Goal: Task Accomplishment & Management: Manage account settings

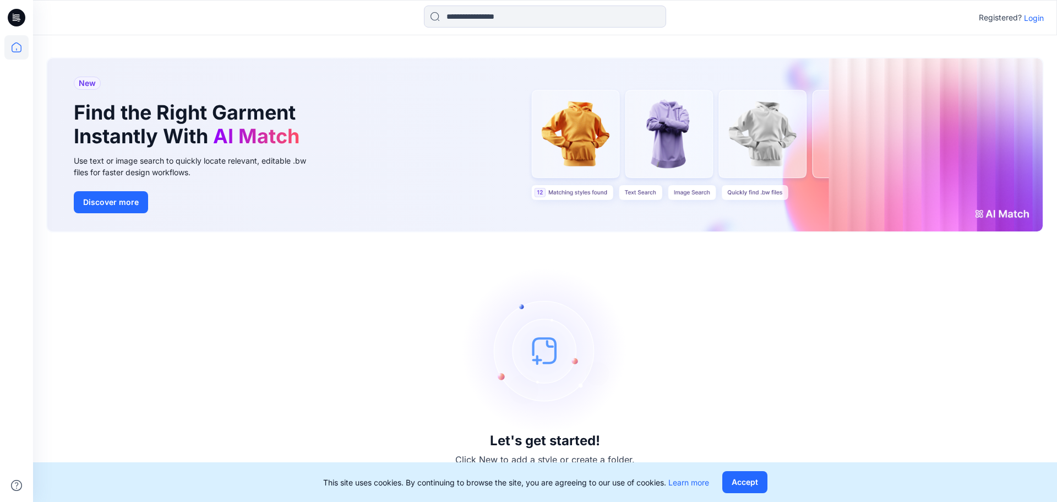
click at [1038, 20] on p "Login" at bounding box center [1034, 18] width 20 height 12
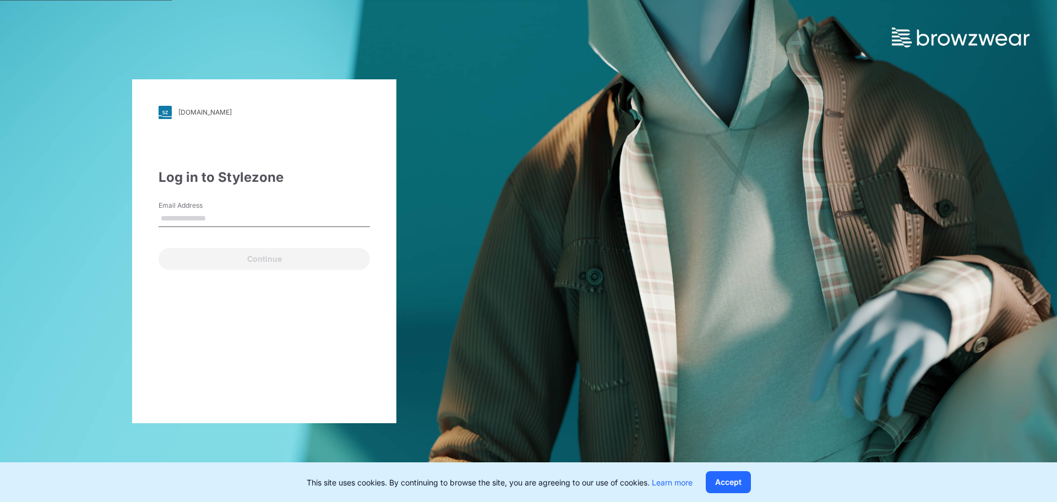
type input "**********"
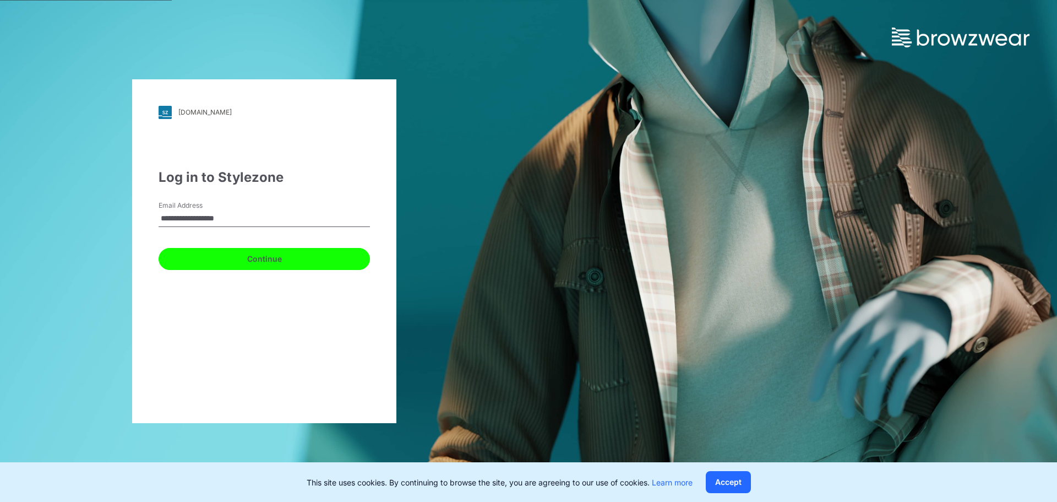
click at [230, 255] on button "Continue" at bounding box center [264, 259] width 211 height 22
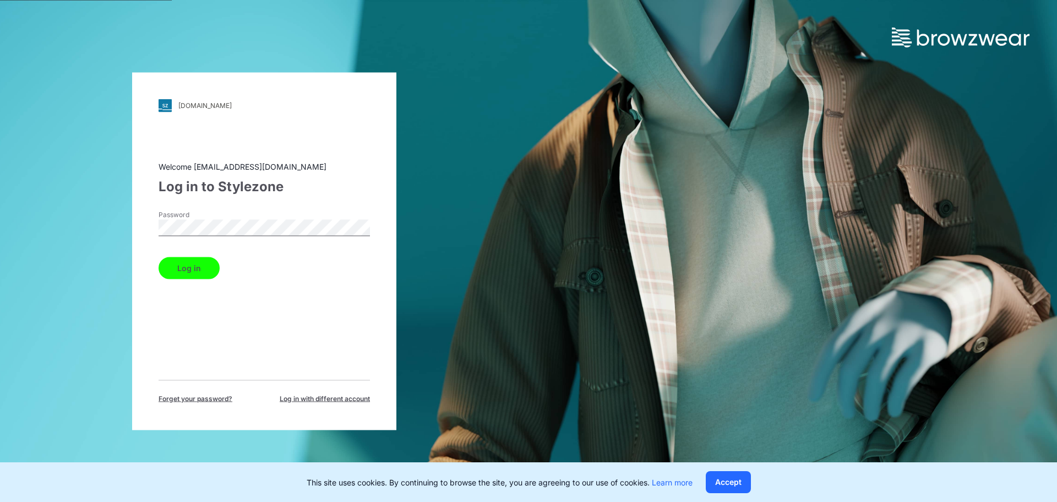
click at [199, 263] on button "Log in" at bounding box center [189, 268] width 61 height 22
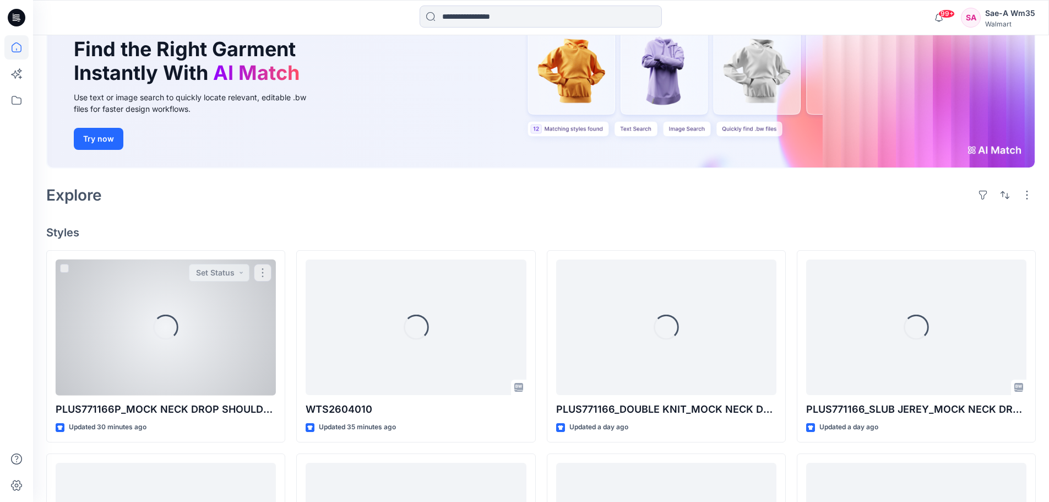
scroll to position [220, 0]
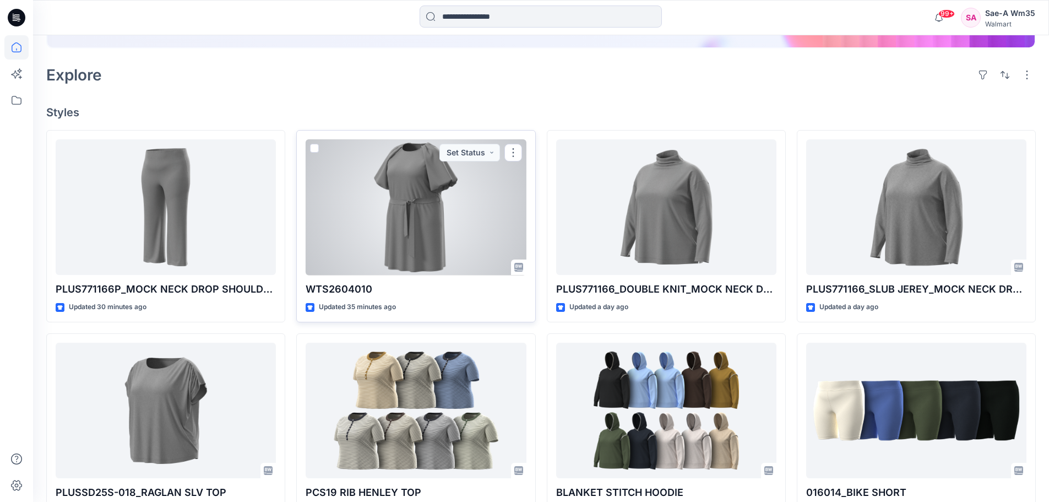
click at [412, 204] on div at bounding box center [416, 207] width 220 height 136
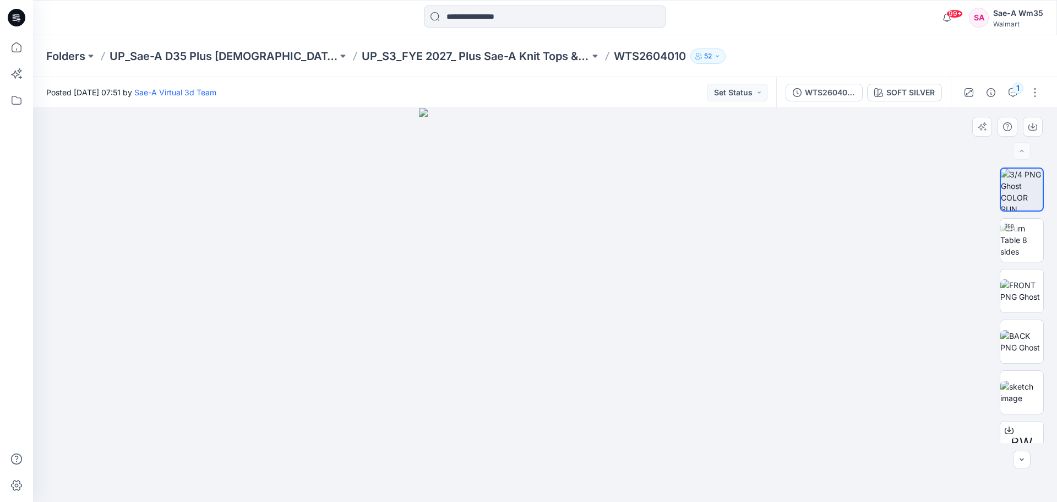
click at [592, 230] on img at bounding box center [545, 305] width 252 height 394
click at [868, 262] on div at bounding box center [545, 305] width 1024 height 394
click at [1029, 124] on icon "button" at bounding box center [1033, 126] width 9 height 9
click at [547, 210] on img at bounding box center [545, 305] width 252 height 394
click at [1020, 244] on img at bounding box center [1022, 239] width 43 height 35
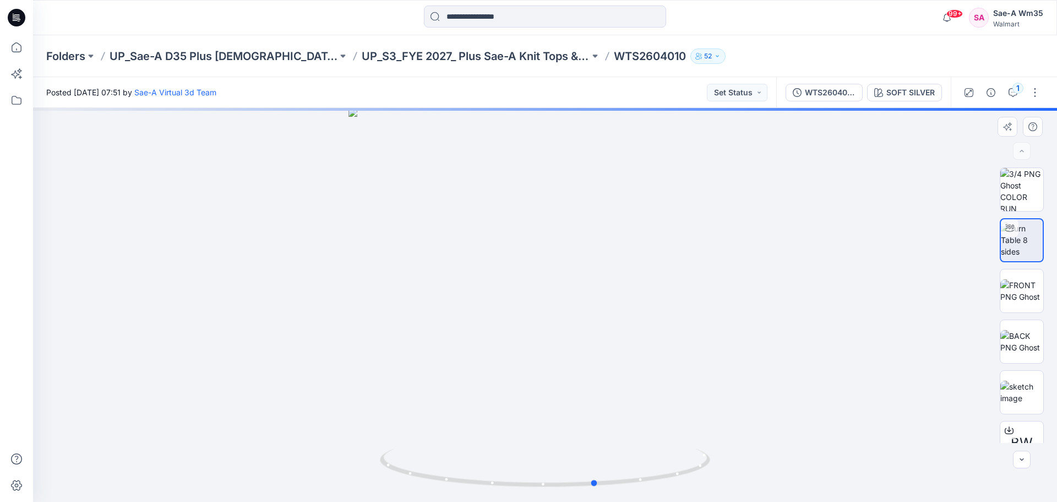
drag, startPoint x: 633, startPoint y: 411, endPoint x: 714, endPoint y: 410, distance: 81.0
click at [714, 410] on div at bounding box center [545, 305] width 1024 height 394
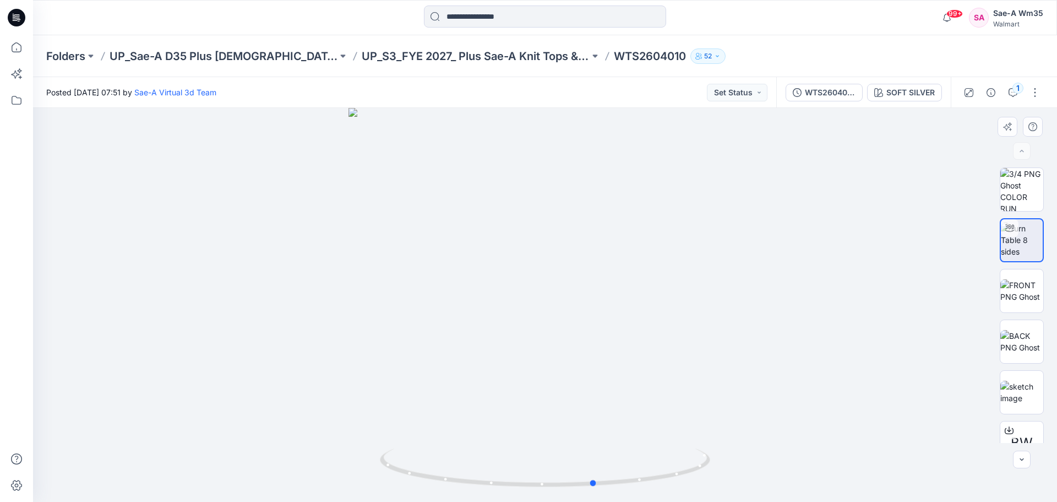
drag, startPoint x: 689, startPoint y: 476, endPoint x: 688, endPoint y: 426, distance: 50.7
drag, startPoint x: 688, startPoint y: 426, endPoint x: 919, endPoint y: 459, distance: 233.2
click at [919, 459] on div at bounding box center [545, 305] width 1024 height 394
drag, startPoint x: 562, startPoint y: 337, endPoint x: 563, endPoint y: 263, distance: 73.8
drag, startPoint x: 563, startPoint y: 263, endPoint x: 573, endPoint y: 343, distance: 80.0
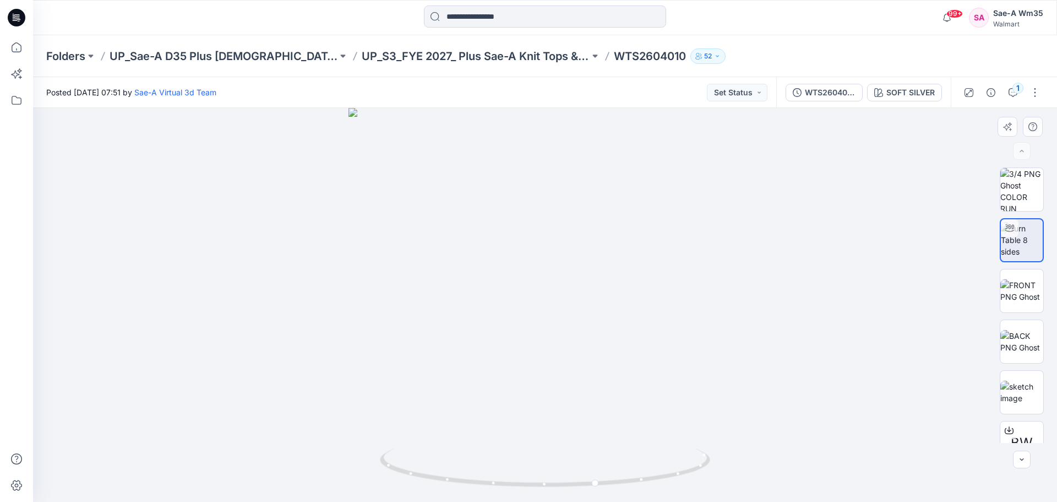
click at [573, 343] on div at bounding box center [545, 305] width 1024 height 394
drag, startPoint x: 568, startPoint y: 346, endPoint x: 567, endPoint y: 246, distance: 100.2
click at [567, 246] on div at bounding box center [545, 305] width 1024 height 394
click at [703, 341] on div at bounding box center [545, 305] width 1024 height 394
drag, startPoint x: 645, startPoint y: 437, endPoint x: 647, endPoint y: 447, distance: 10.6
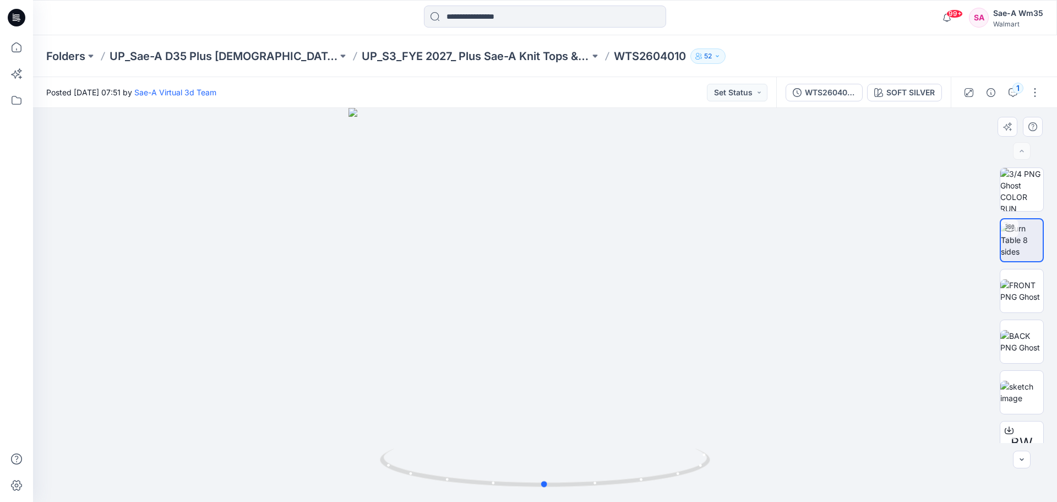
click at [640, 442] on div at bounding box center [545, 305] width 1024 height 394
